Goal: Transaction & Acquisition: Purchase product/service

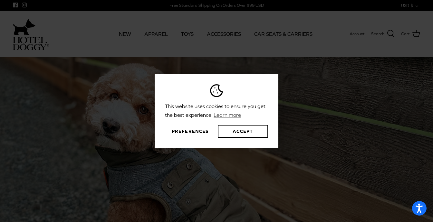
click at [201, 131] on button "Preferences" at bounding box center [190, 131] width 50 height 13
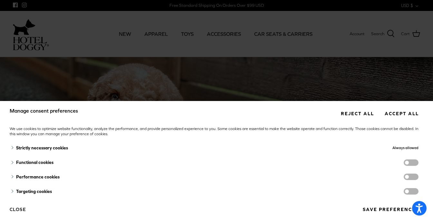
click at [408, 163] on span "functionality cookies" at bounding box center [411, 162] width 15 height 6
click at [418, 163] on input "functionality cookies" at bounding box center [418, 163] width 0 height 0
click at [404, 208] on button "Save preferences" at bounding box center [390, 209] width 65 height 12
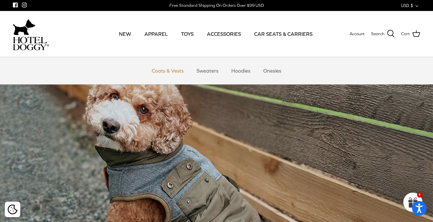
click at [163, 71] on link "Coats & Vests" at bounding box center [168, 70] width 44 height 19
